Goal: Information Seeking & Learning: Learn about a topic

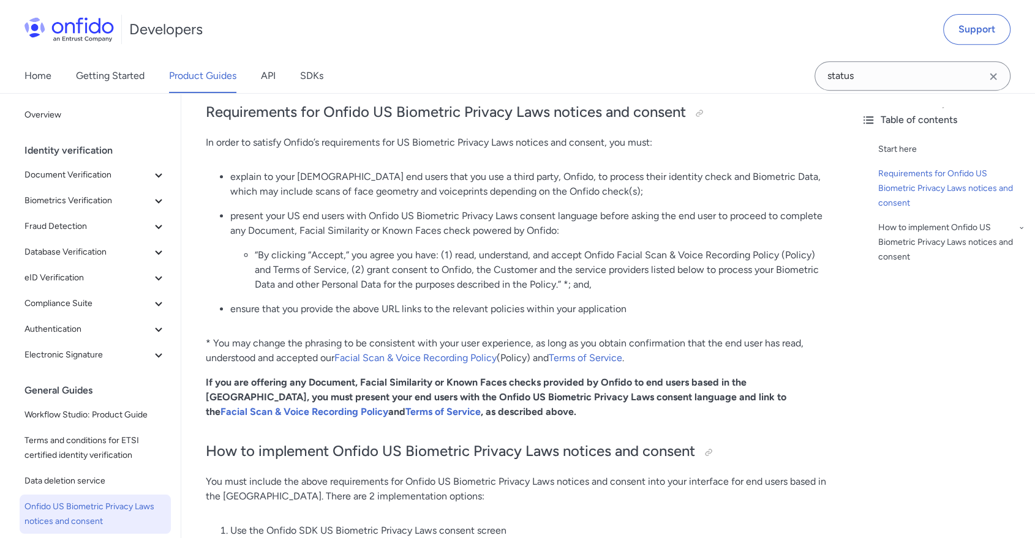
scroll to position [585, 0]
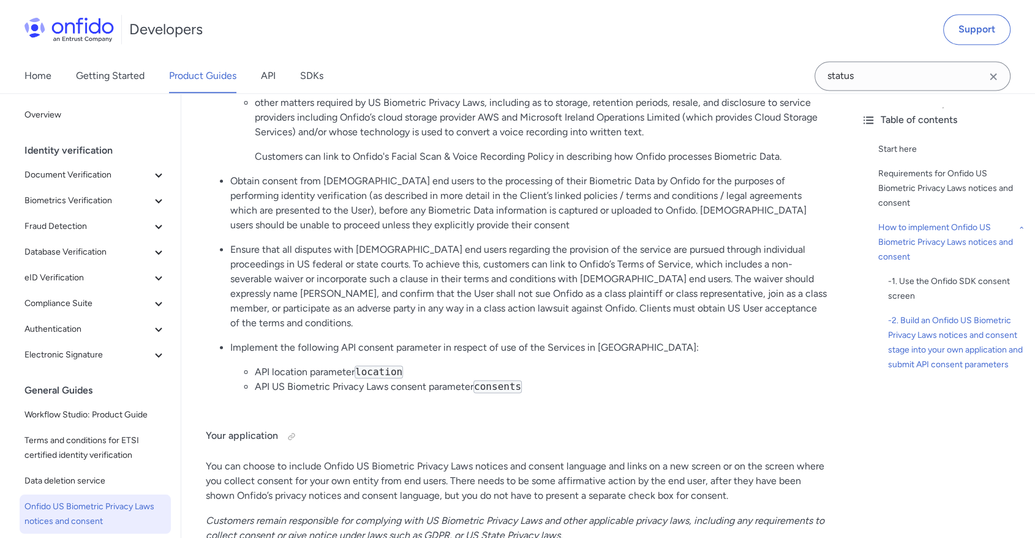
scroll to position [1813, 0]
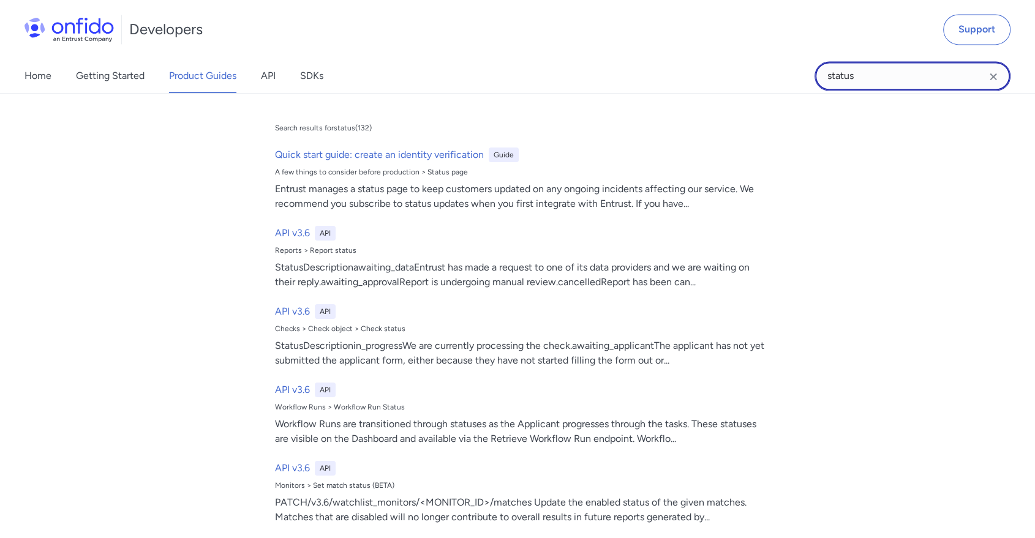
drag, startPoint x: 866, startPoint y: 78, endPoint x: 749, endPoint y: 64, distance: 117.8
click at [749, 64] on div "Home Getting Started Product Guides API SDKs status status Search results for s…" at bounding box center [517, 76] width 1035 height 34
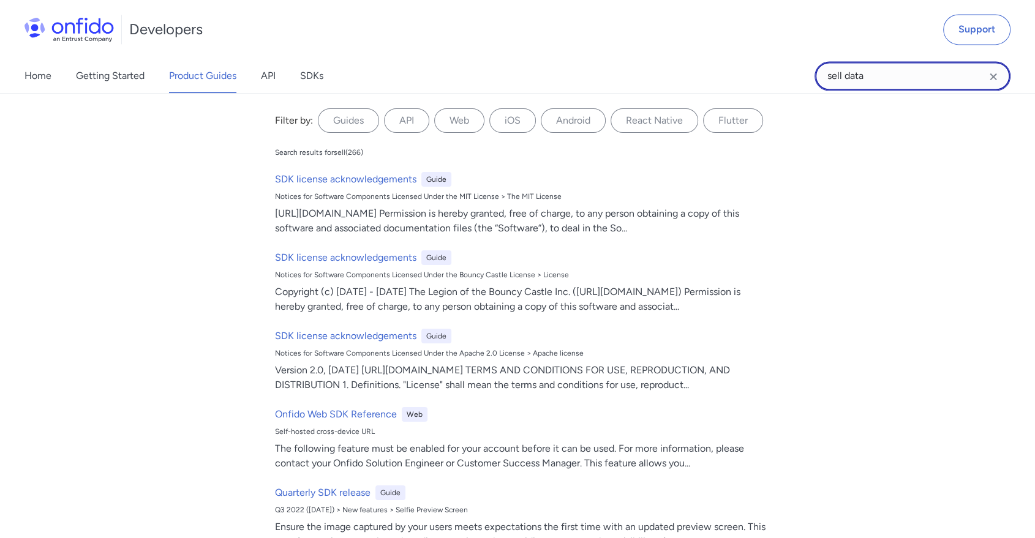
type input "sell data"
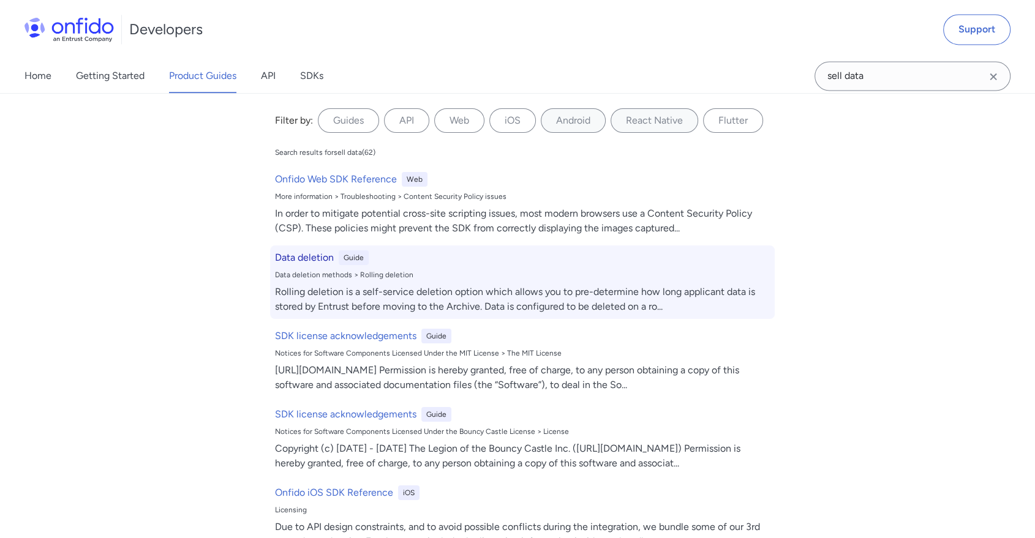
click at [524, 290] on div "Rolling deletion is a self-service deletion option which allows you to pre-dete…" at bounding box center [522, 299] width 495 height 29
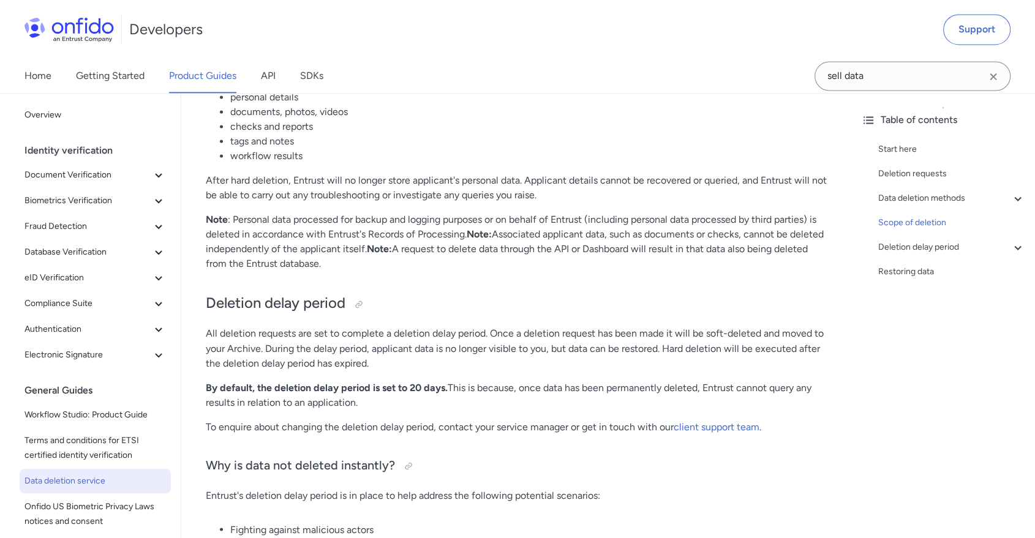
scroll to position [1980, 0]
drag, startPoint x: 241, startPoint y: 229, endPoint x: 478, endPoint y: 287, distance: 244.0
drag, startPoint x: 373, startPoint y: 283, endPoint x: 202, endPoint y: 198, distance: 191.7
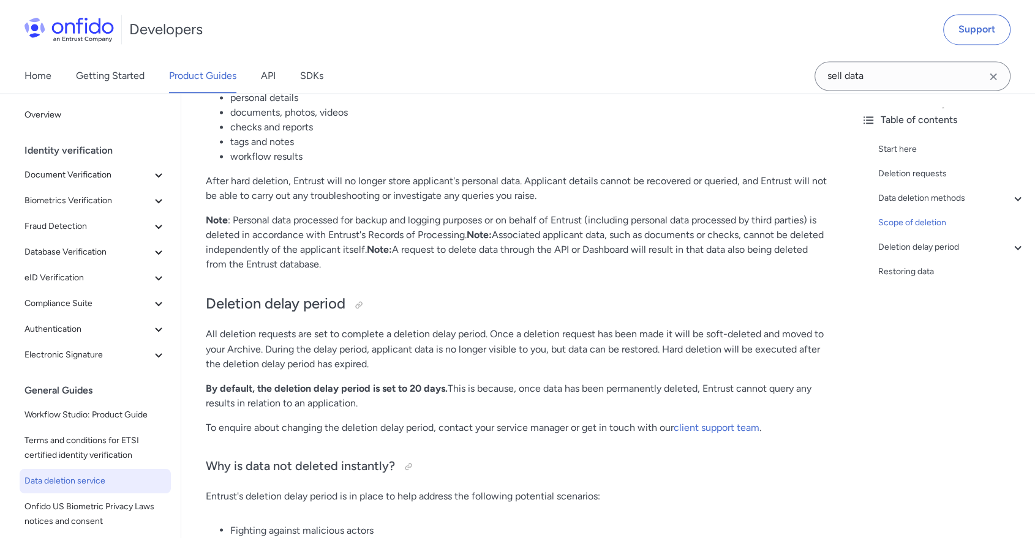
click at [582, 315] on h2 "Deletion delay period" at bounding box center [516, 304] width 621 height 21
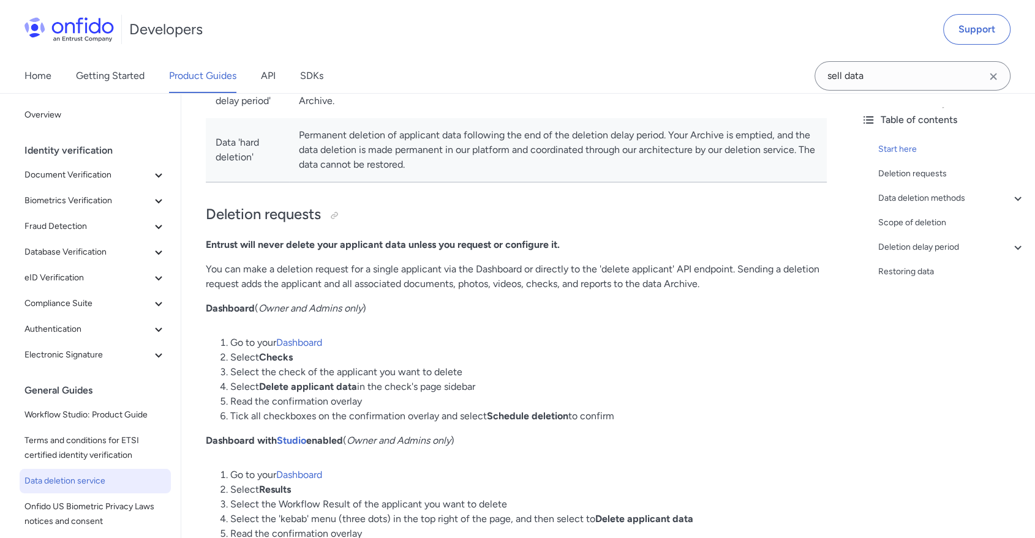
scroll to position [389, 0]
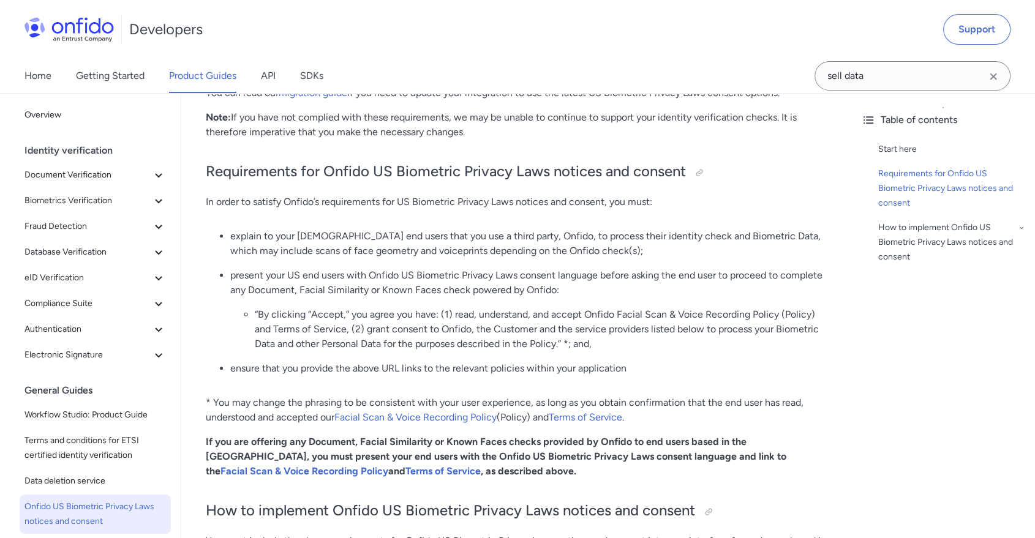
scroll to position [558, 0]
